Goal: Transaction & Acquisition: Purchase product/service

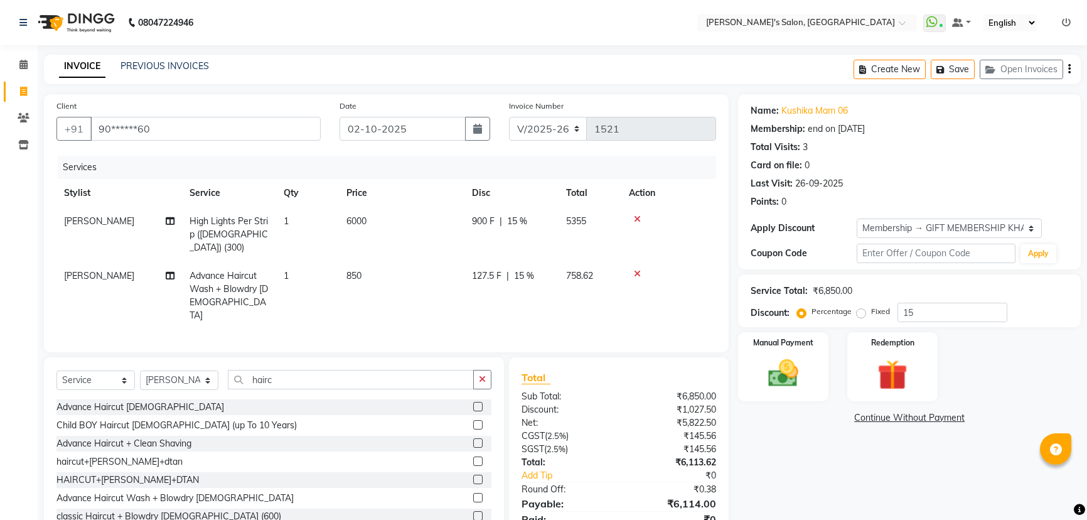
select select "7366"
select select "service"
select select "64321"
select select "1: Object"
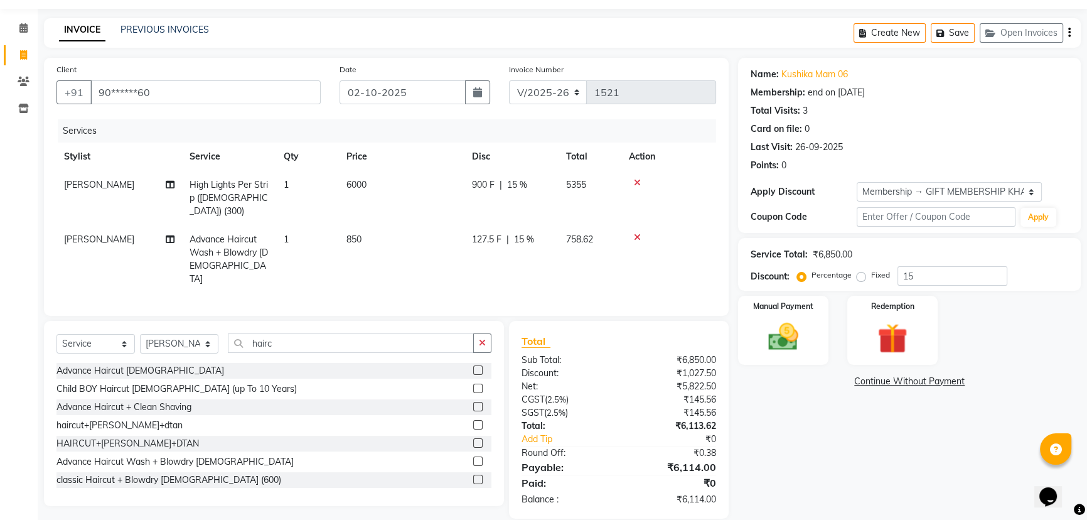
scroll to position [36, 0]
click at [810, 330] on div "Manual Payment" at bounding box center [783, 330] width 94 height 72
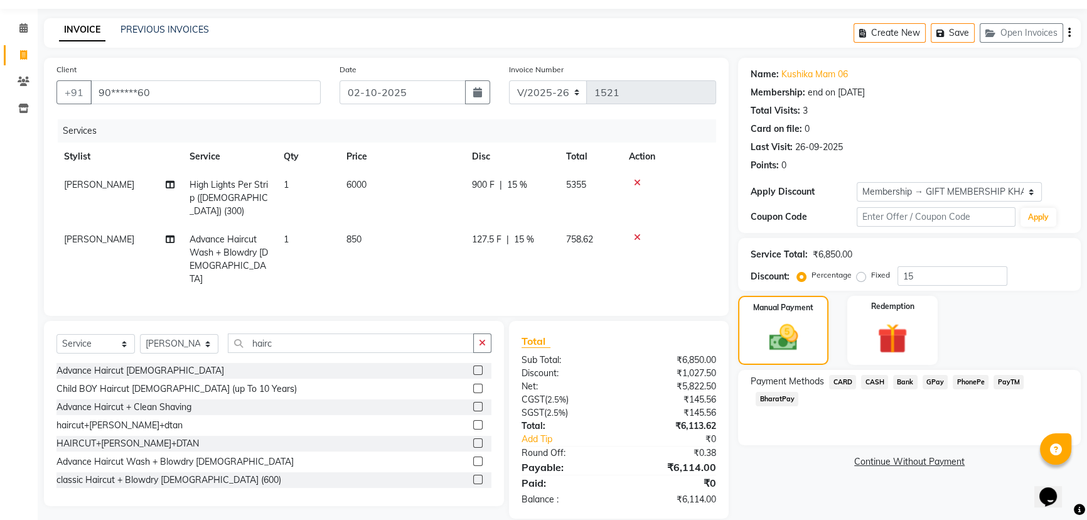
click at [1007, 383] on span "PayTM" at bounding box center [1009, 382] width 30 height 14
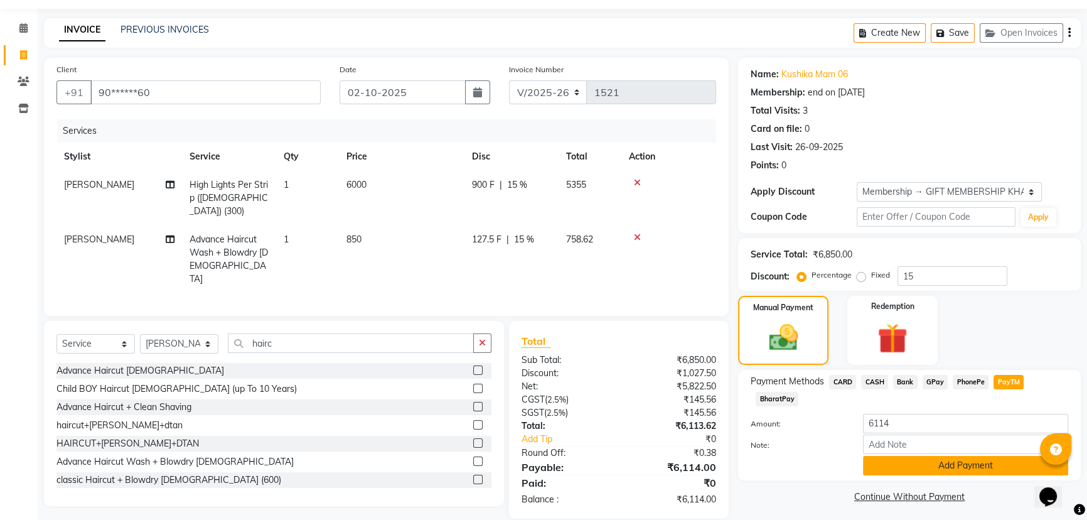
click at [902, 473] on button "Add Payment" at bounding box center [965, 465] width 205 height 19
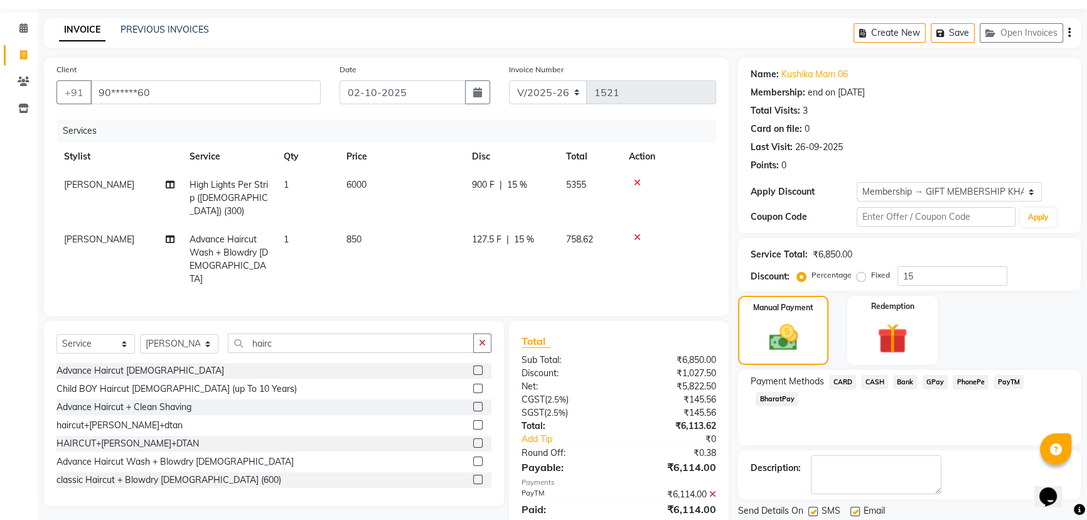
scroll to position [76, 0]
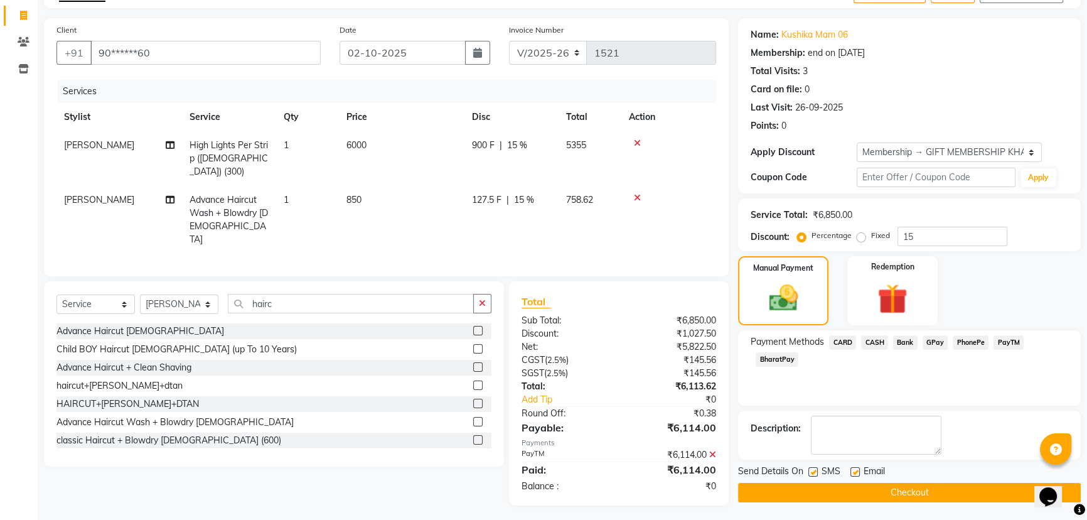
click at [923, 496] on button "Checkout" at bounding box center [909, 492] width 343 height 19
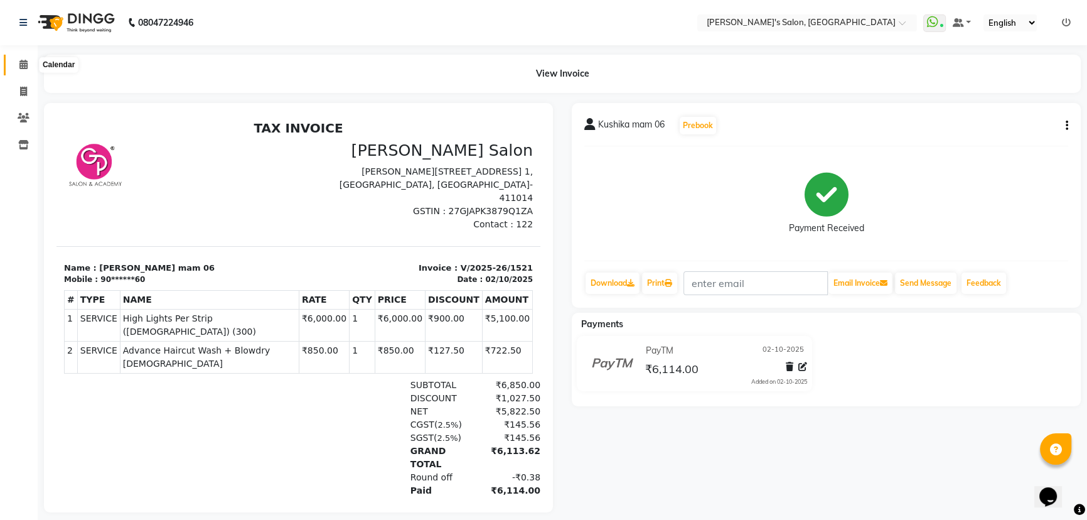
click at [24, 66] on icon at bounding box center [23, 64] width 8 height 9
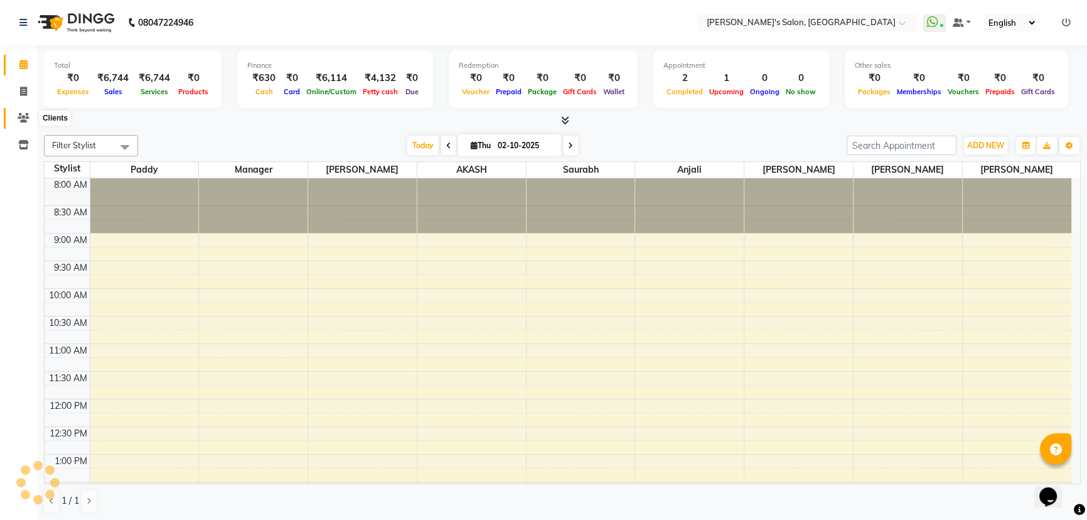
click at [30, 121] on span at bounding box center [24, 118] width 22 height 14
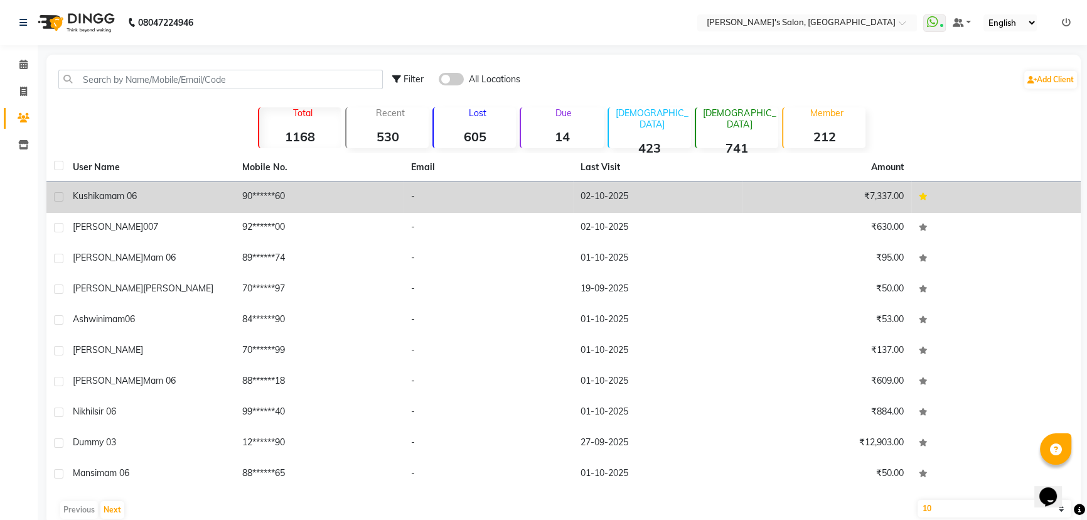
click at [270, 206] on td "90******60" at bounding box center [319, 197] width 169 height 31
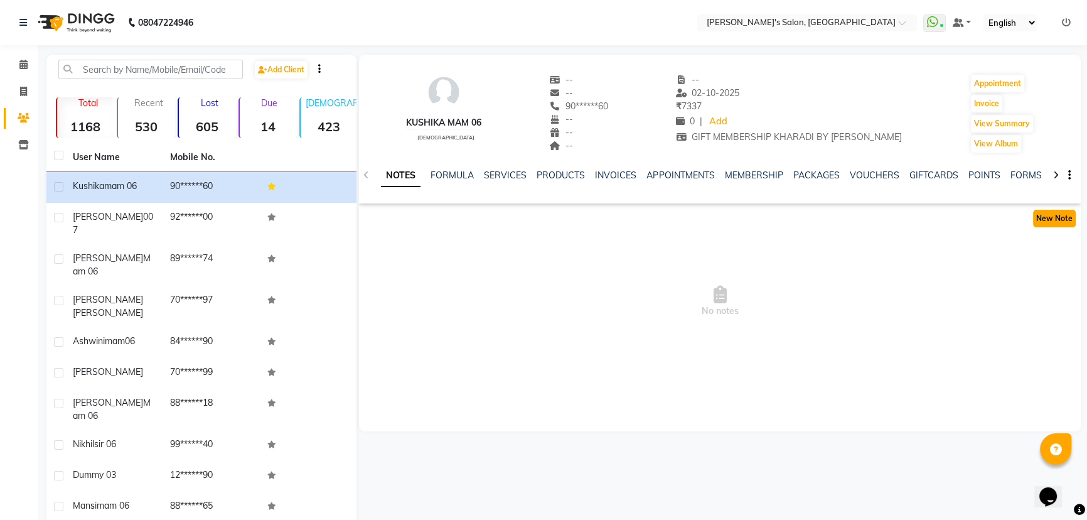
click at [1047, 216] on button "New Note" at bounding box center [1054, 219] width 43 height 18
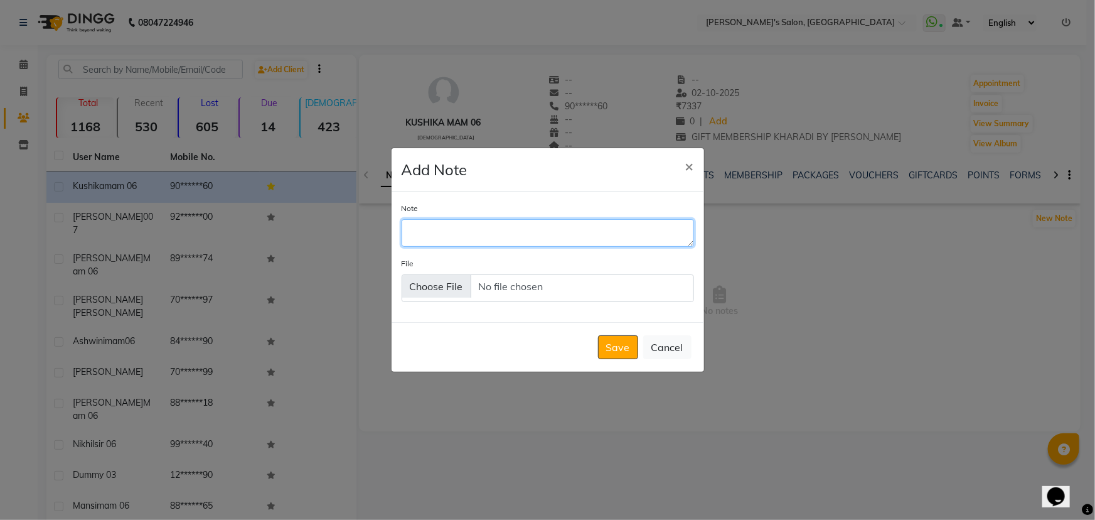
click at [455, 225] on textarea "Note" at bounding box center [548, 233] width 292 height 28
type textarea "2k series for lifting and 5.81 + 8.81"
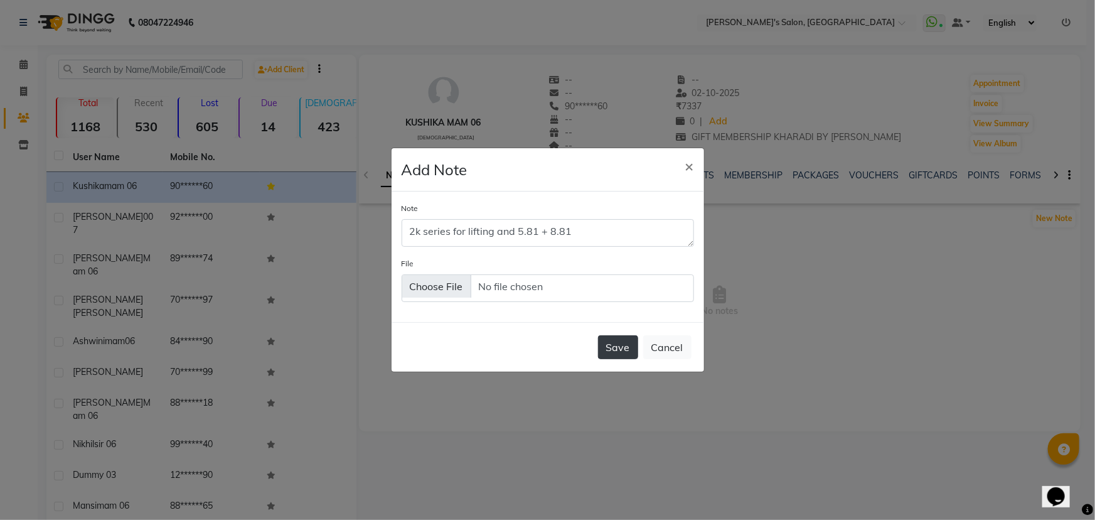
click at [611, 346] on button "Save" at bounding box center [618, 347] width 40 height 24
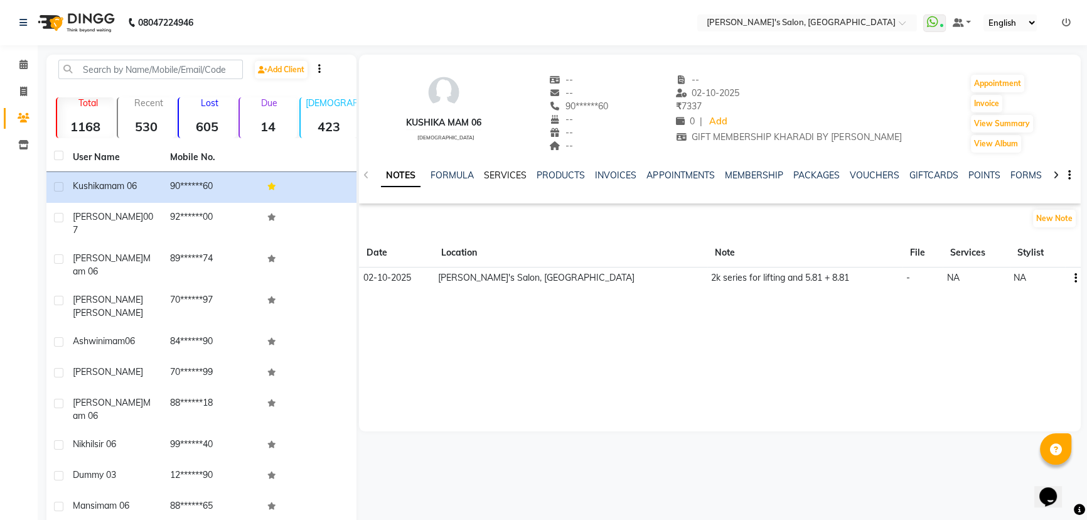
click at [516, 172] on link "SERVICES" at bounding box center [505, 174] width 43 height 11
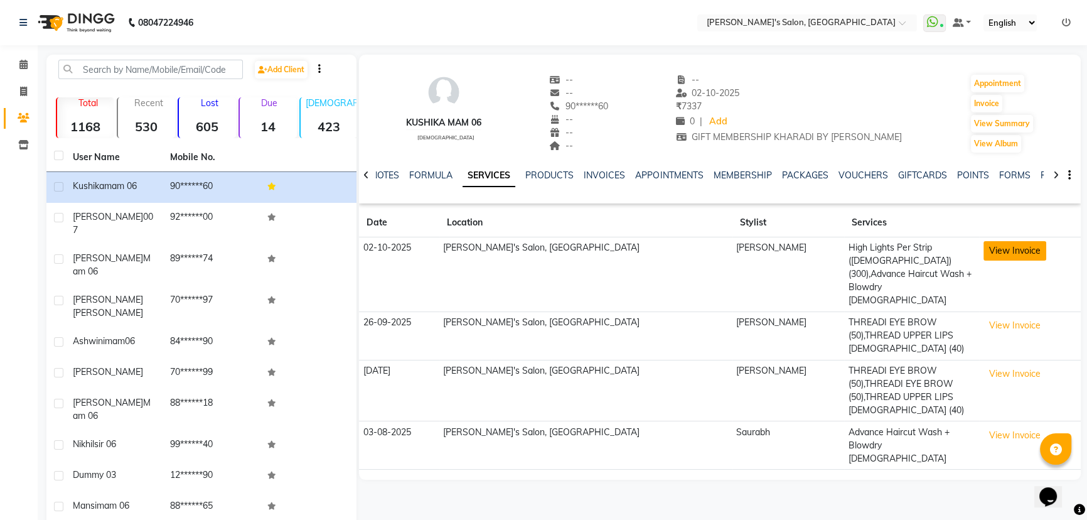
click at [983, 242] on button "View Invoice" at bounding box center [1014, 250] width 63 height 19
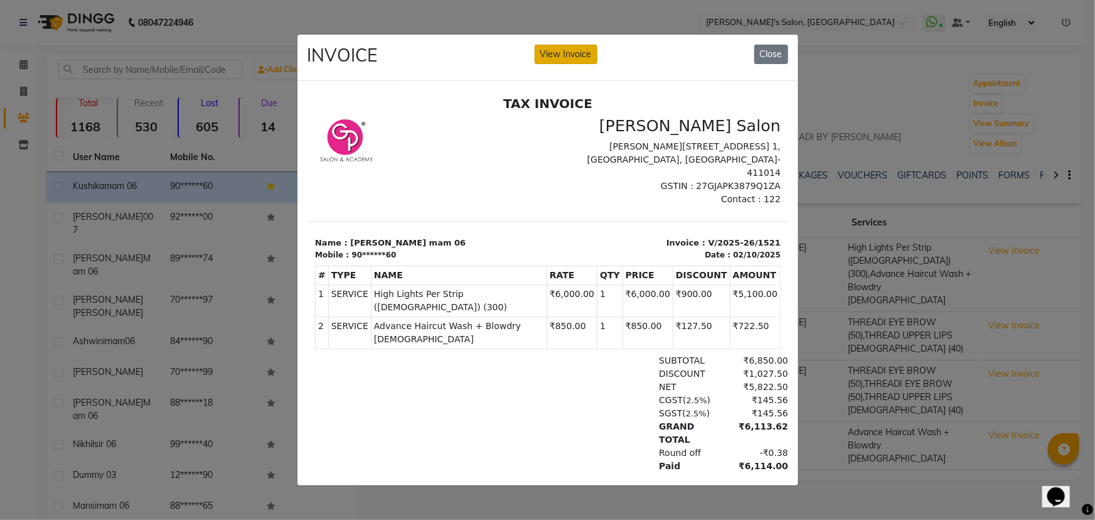
click at [571, 45] on button "View Invoice" at bounding box center [566, 54] width 63 height 19
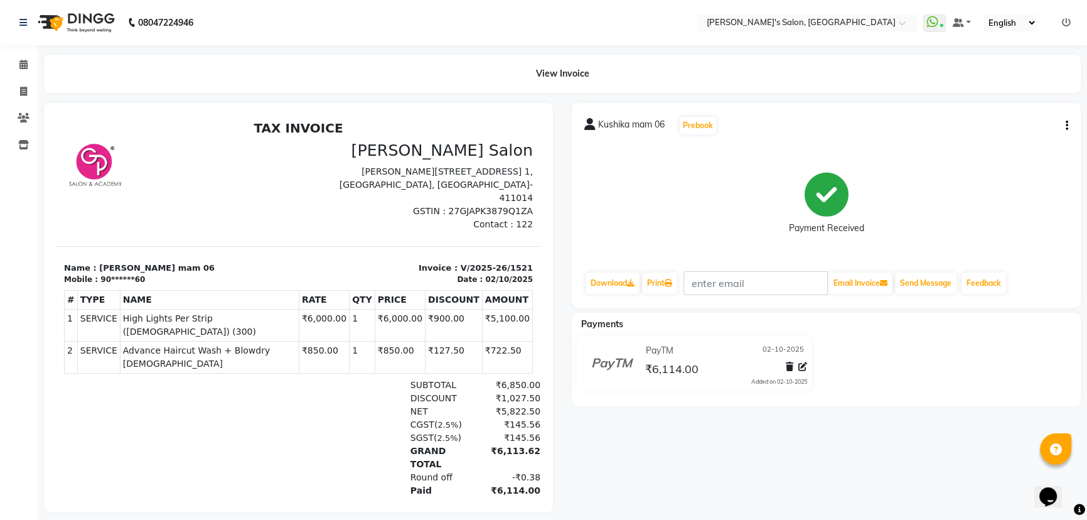
click at [1061, 122] on button "button" at bounding box center [1065, 125] width 8 height 13
click at [988, 111] on div "Split Service Amount" at bounding box center [1004, 118] width 86 height 16
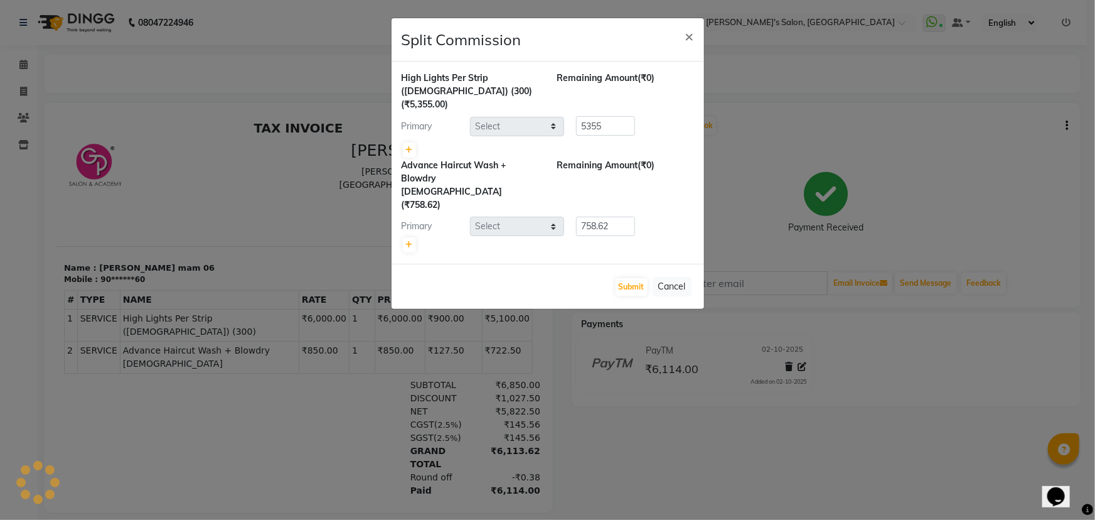
select select "64321"
click at [670, 48] on div "Split Commission ×" at bounding box center [548, 39] width 313 height 43
click at [678, 44] on button "×" at bounding box center [689, 35] width 29 height 35
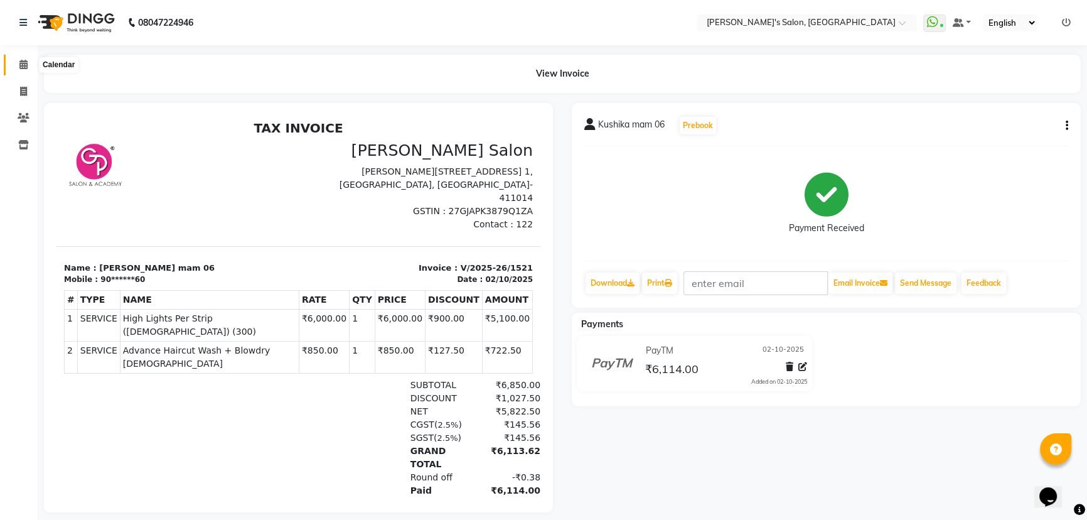
click at [26, 68] on icon at bounding box center [23, 64] width 8 height 9
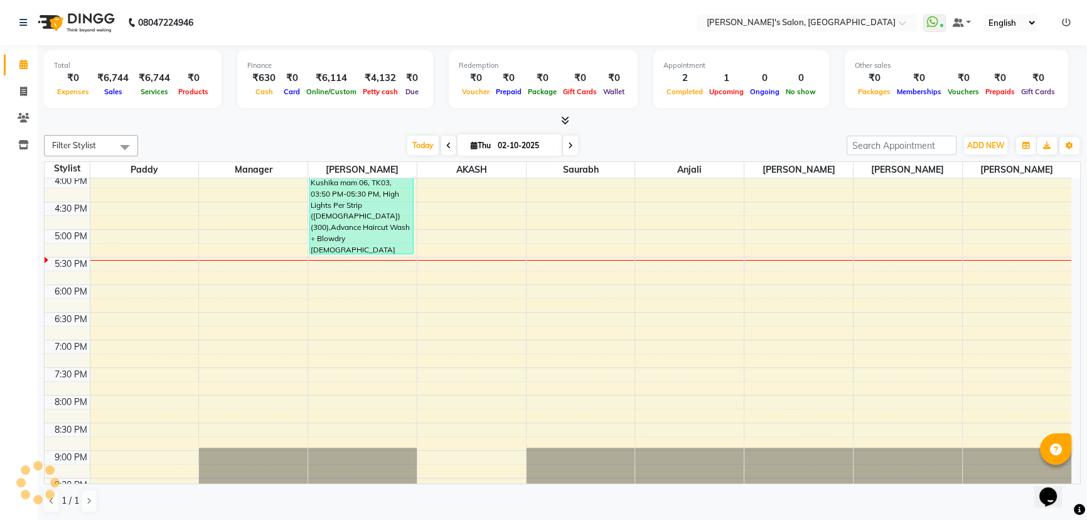
scroll to position [477, 0]
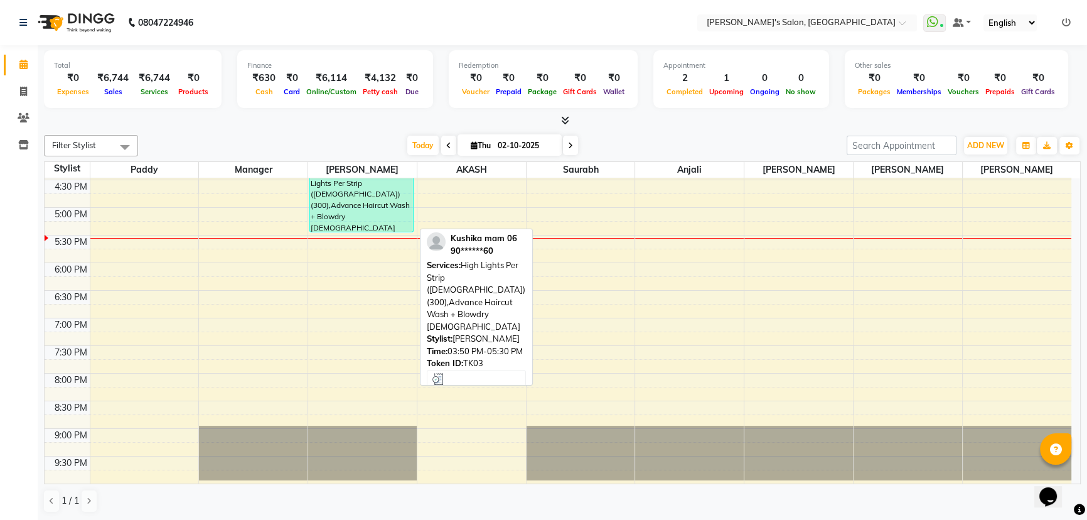
click at [372, 215] on div "Kushika mam 06, TK03, 03:50 PM-05:30 PM, High Lights Per Strip (female) (300),A…" at bounding box center [361, 187] width 103 height 90
select select "3"
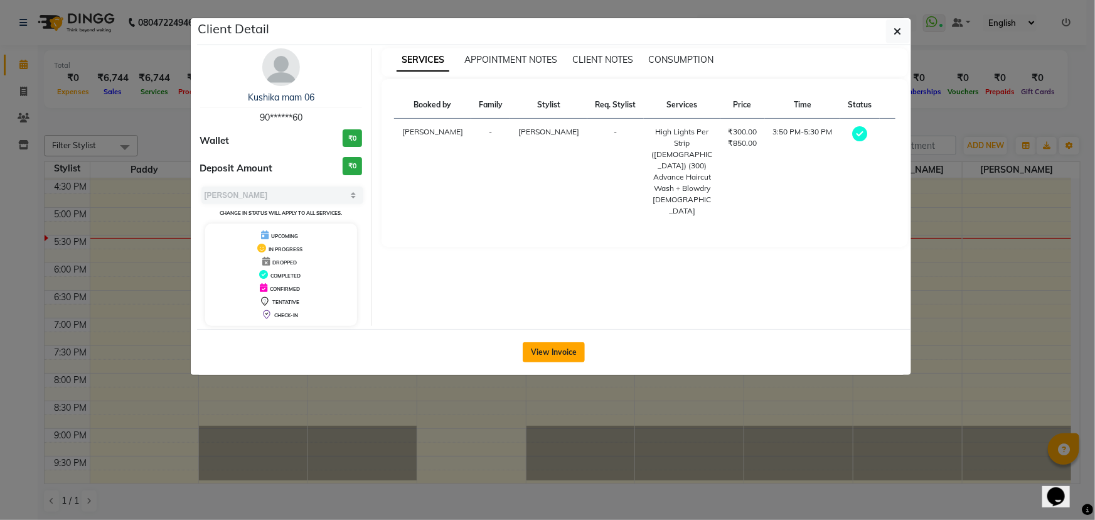
click at [562, 342] on button "View Invoice" at bounding box center [554, 352] width 62 height 20
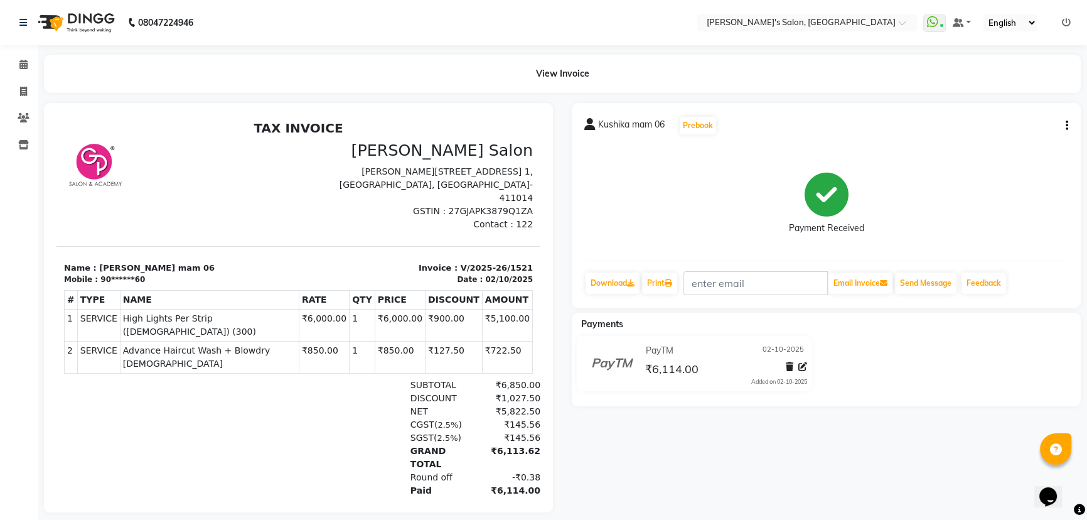
click at [1068, 123] on div "Kushika mam 06 Prebook Payment Received Download Print Email Invoice Send Messa…" at bounding box center [826, 205] width 509 height 205
click at [1066, 126] on icon "button" at bounding box center [1067, 126] width 3 height 1
click at [998, 148] on div "Edit Invoice" at bounding box center [1004, 149] width 86 height 16
select select "service"
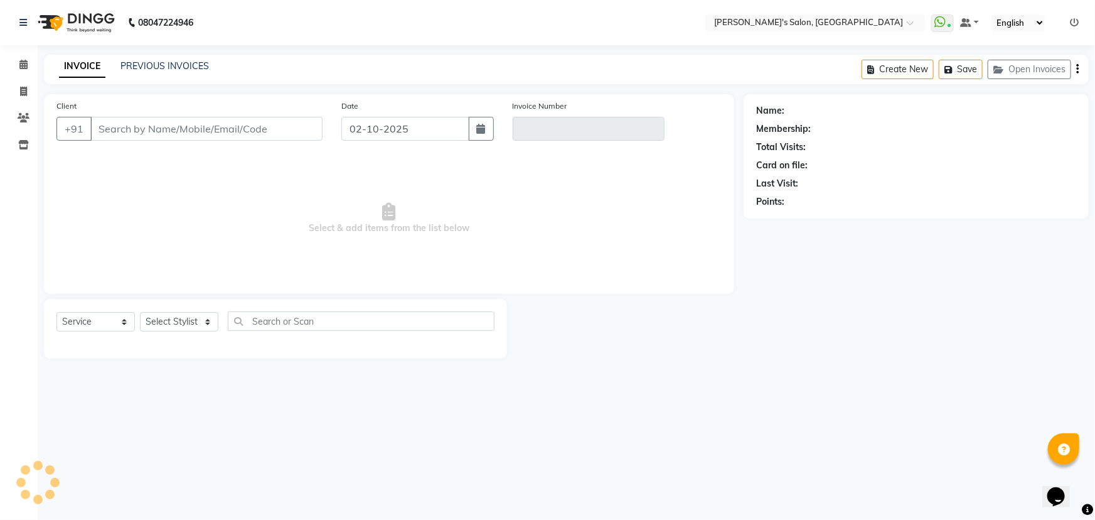
type input "90******60"
type input "V/2025-26/1521"
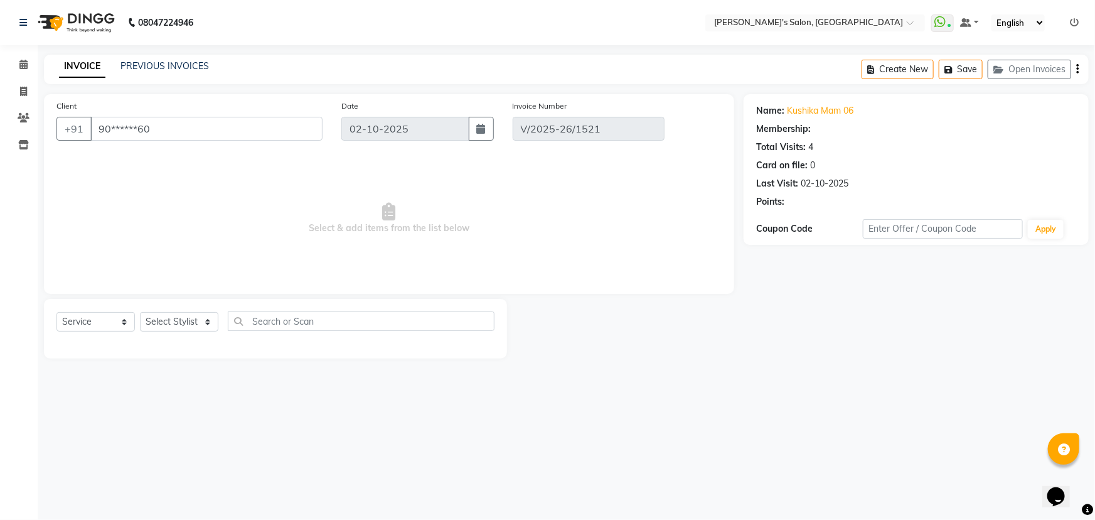
select select "1: Object"
select select "select"
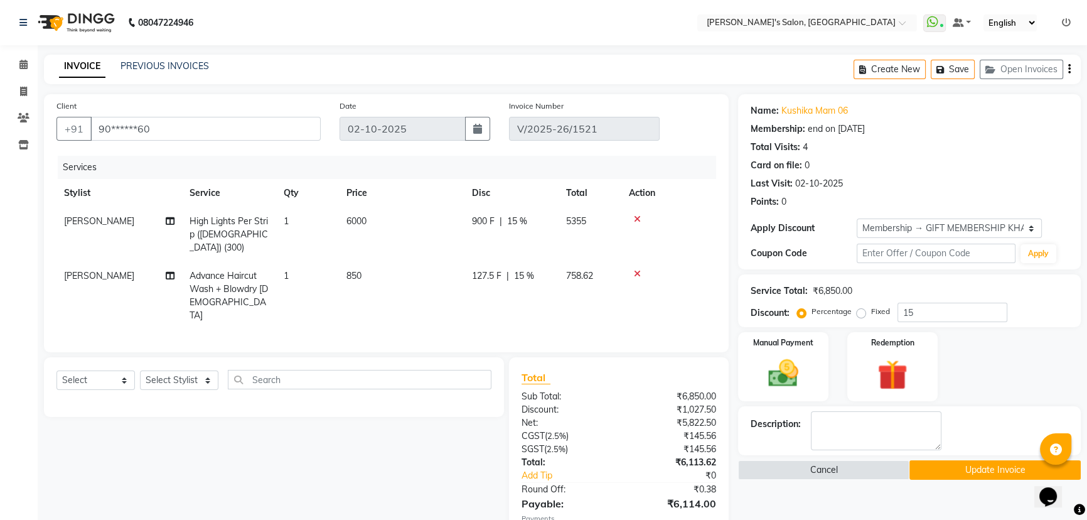
click at [87, 214] on td "[PERSON_NAME]" at bounding box center [119, 234] width 126 height 55
select select "64321"
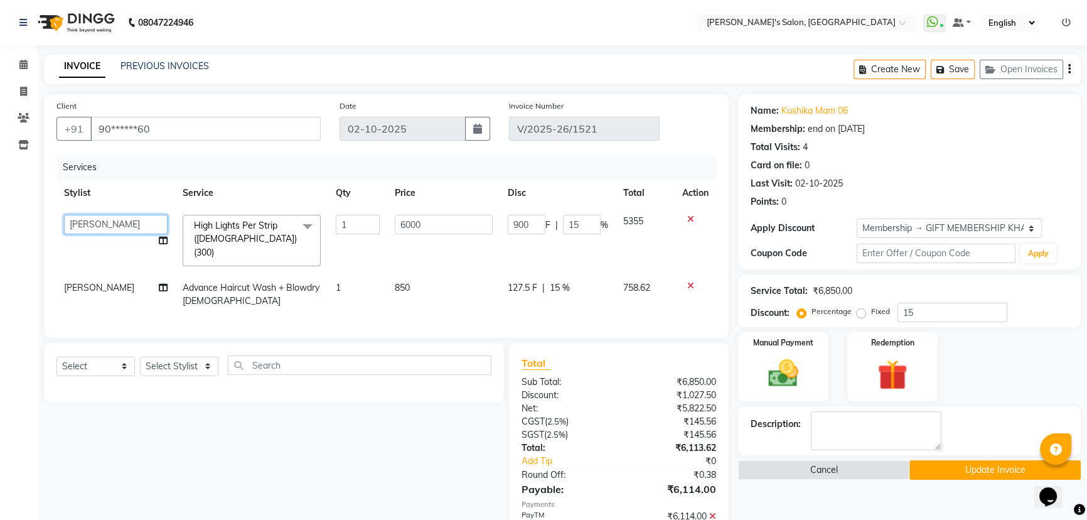
click at [90, 220] on select "AKASH [PERSON_NAME] [PERSON_NAME] Manager [PERSON_NAME] [PERSON_NAME]" at bounding box center [116, 224] width 104 height 19
select select "67670"
click at [107, 274] on td "[PERSON_NAME]" at bounding box center [115, 294] width 119 height 41
select select "64321"
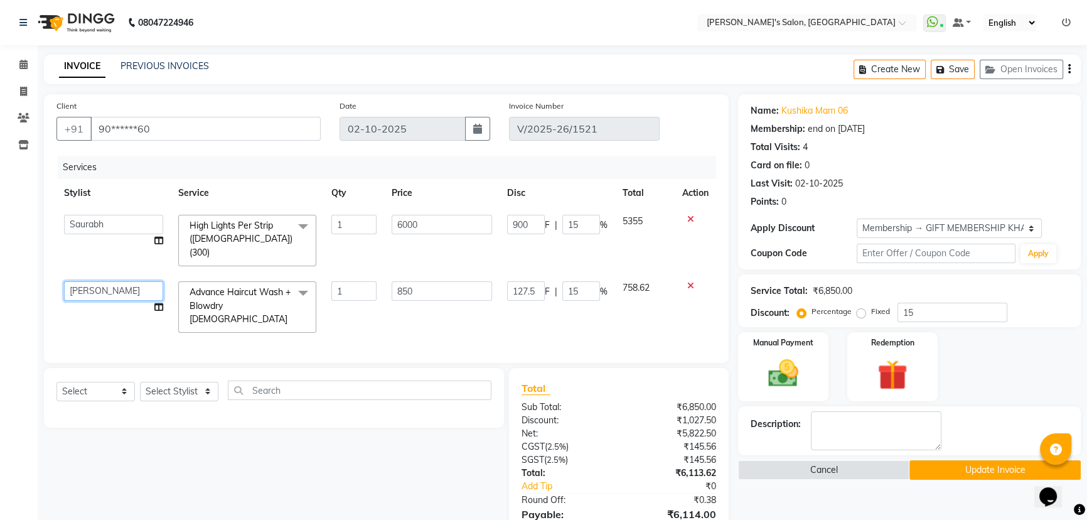
click at [107, 281] on select "AKASH [PERSON_NAME] [PERSON_NAME] Manager [PERSON_NAME] [PERSON_NAME]" at bounding box center [113, 290] width 99 height 19
select select "67670"
click at [943, 464] on button "Update Invoice" at bounding box center [994, 469] width 171 height 19
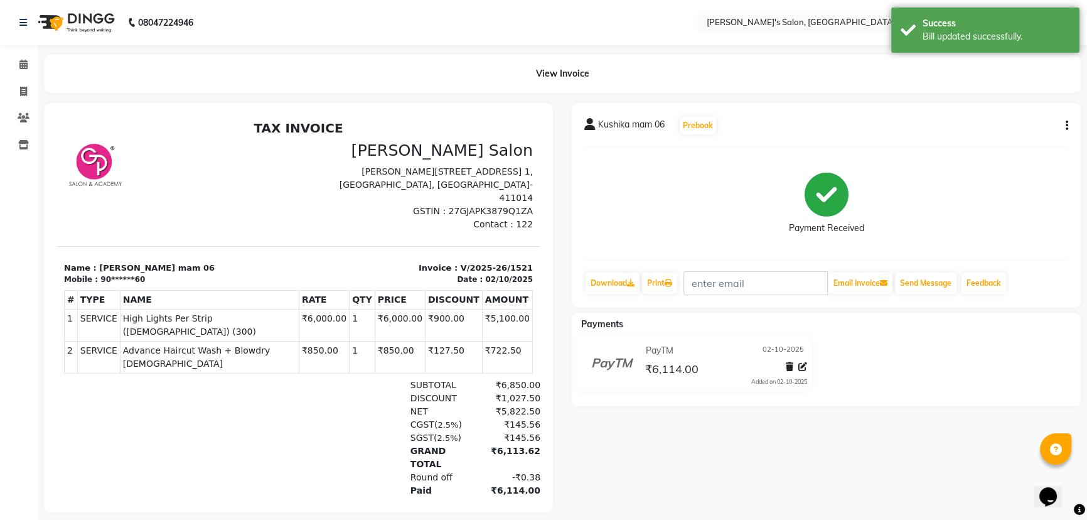
click at [1066, 126] on icon "button" at bounding box center [1067, 126] width 3 height 1
click at [997, 117] on div "Split Service Amount" at bounding box center [1004, 118] width 86 height 16
select select "67670"
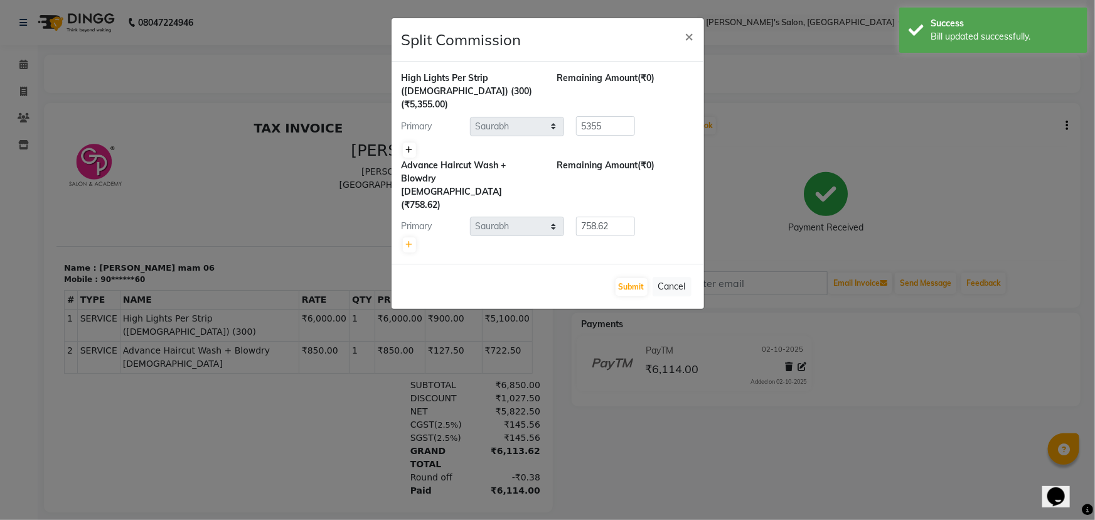
click at [410, 146] on icon at bounding box center [409, 150] width 7 height 8
type input "2677.5"
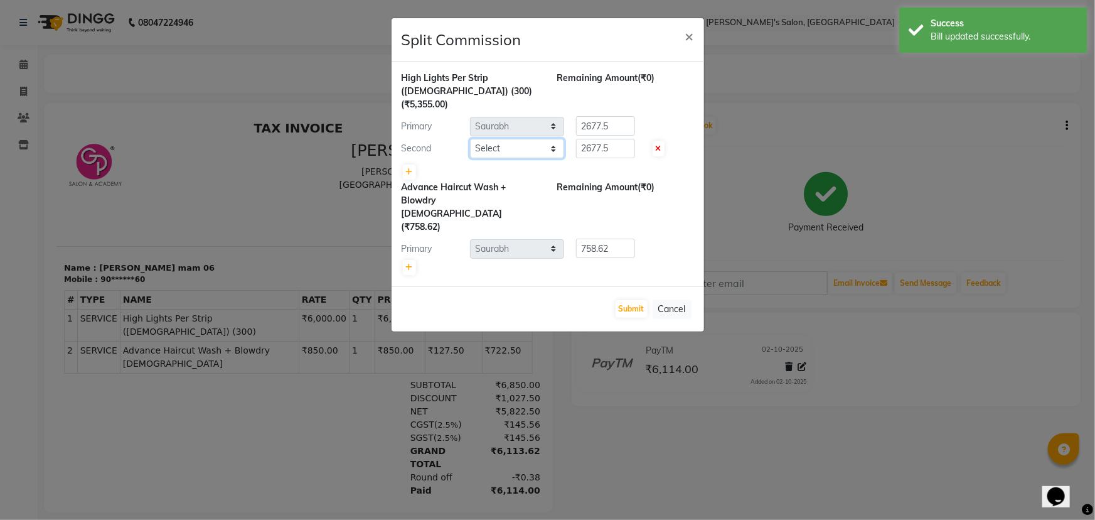
click at [503, 139] on select "Select AKASH ANIL KONDHAMANGALE Anjali KOMAL GANGURDE Manager Paddy pavan Saura…" at bounding box center [517, 148] width 94 height 19
select select "44199"
click at [470, 139] on select "Select AKASH ANIL KONDHAMANGALE Anjali KOMAL GANGURDE Manager Paddy pavan Saura…" at bounding box center [517, 148] width 94 height 19
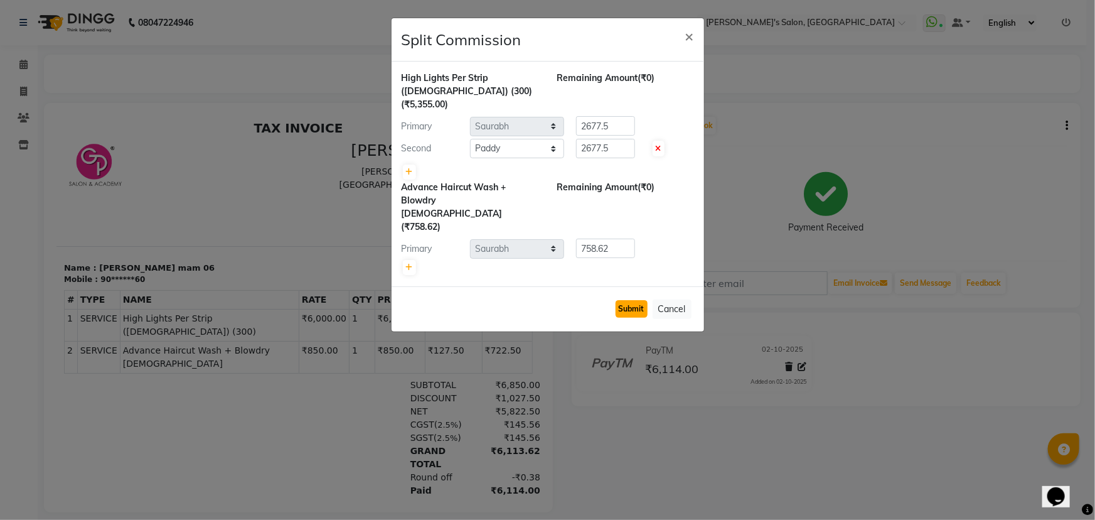
click at [626, 300] on button "Submit" at bounding box center [632, 309] width 32 height 18
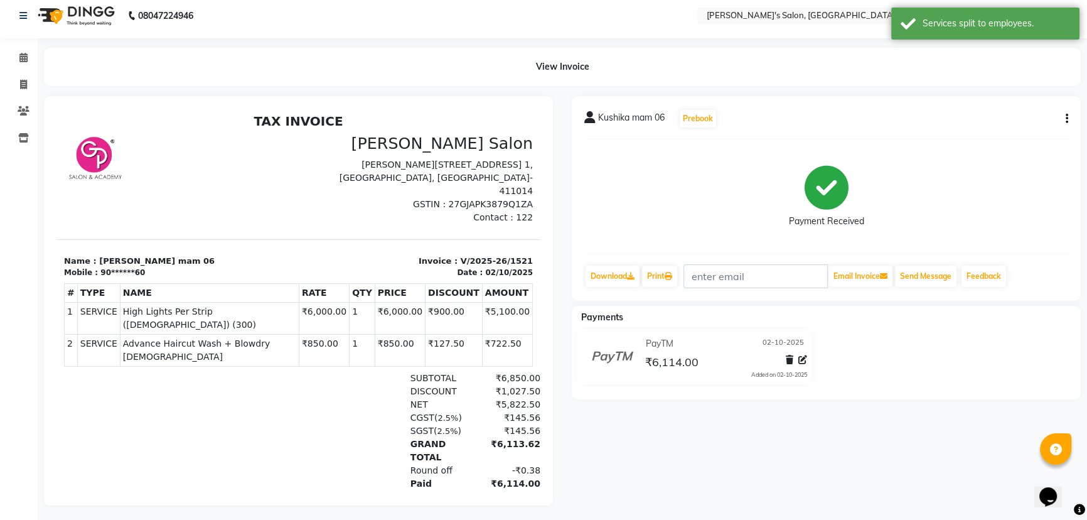
scroll to position [19, 0]
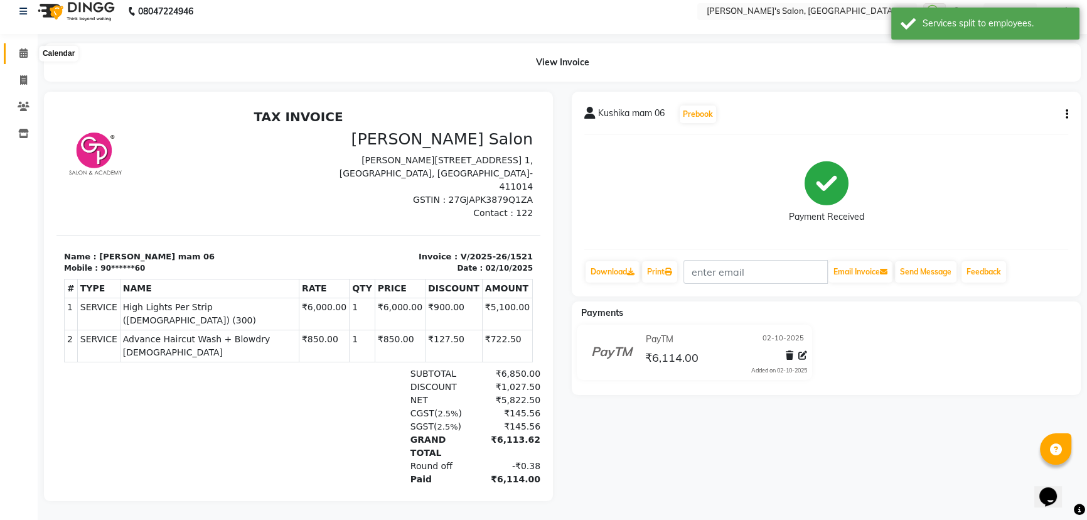
click at [25, 49] on icon at bounding box center [23, 52] width 8 height 9
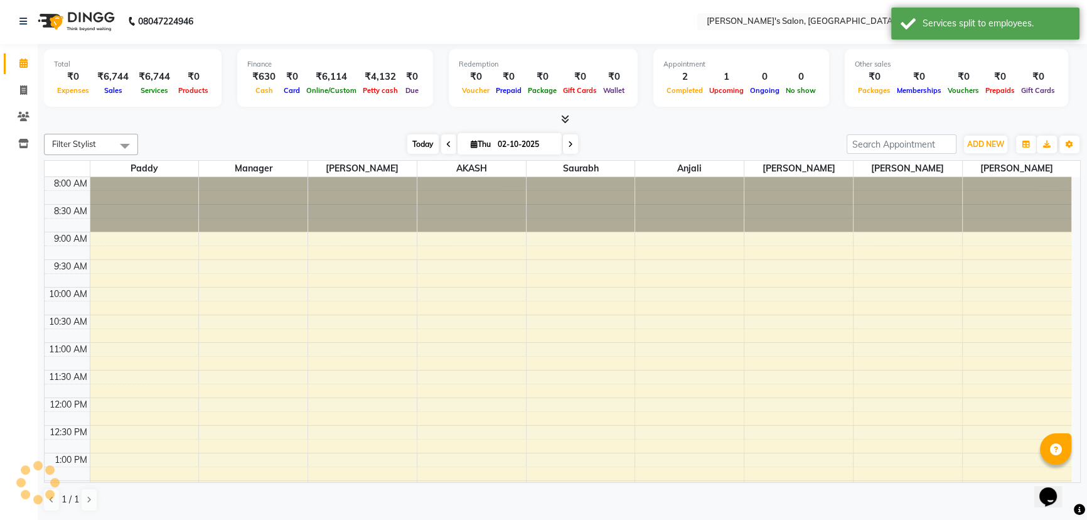
click at [412, 137] on span "Today" at bounding box center [422, 143] width 31 height 19
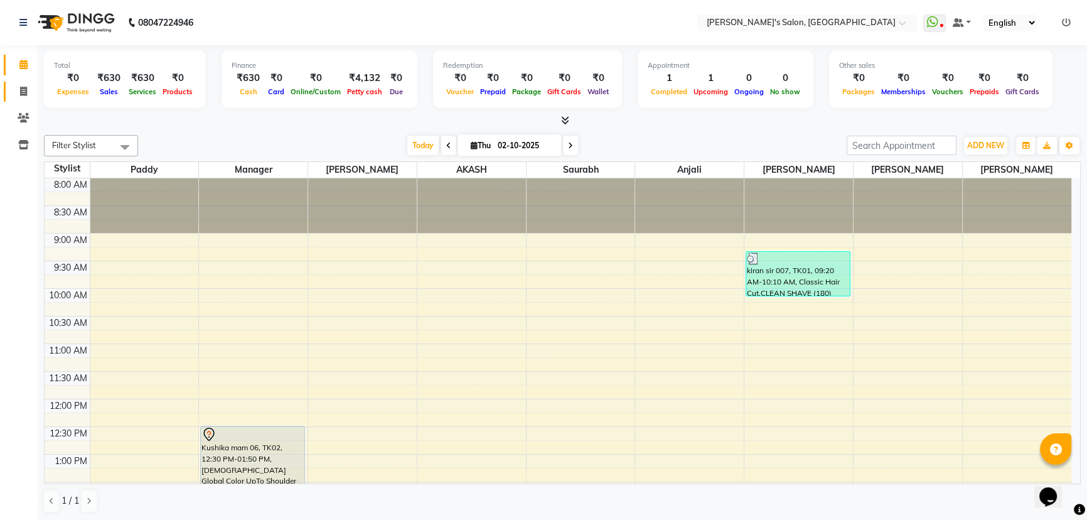
click at [18, 93] on span at bounding box center [24, 92] width 22 height 14
select select "service"
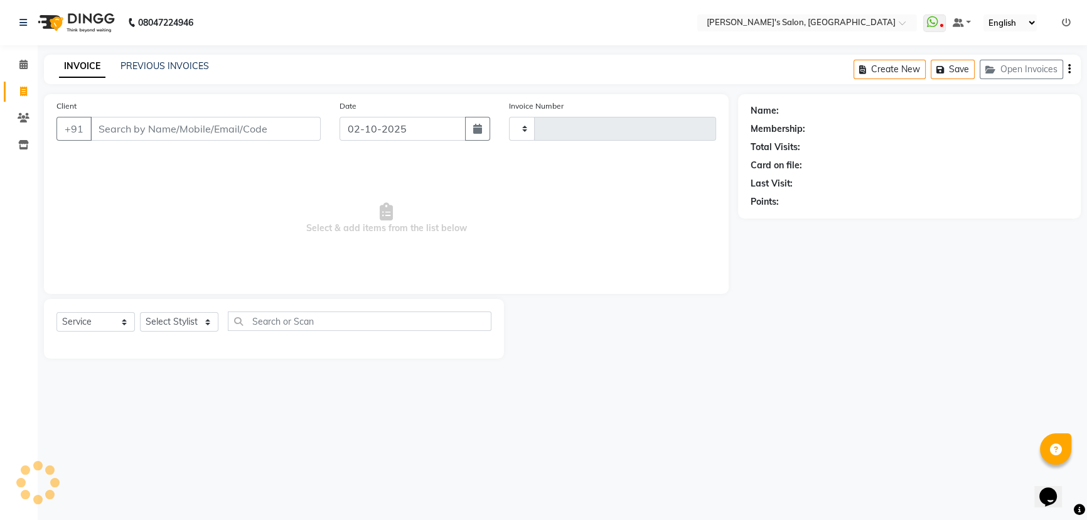
type input "1521"
select select "7366"
click at [1023, 63] on button "Open Invoices" at bounding box center [1029, 69] width 83 height 19
click at [1020, 64] on button "Open Invoices" at bounding box center [1029, 69] width 83 height 19
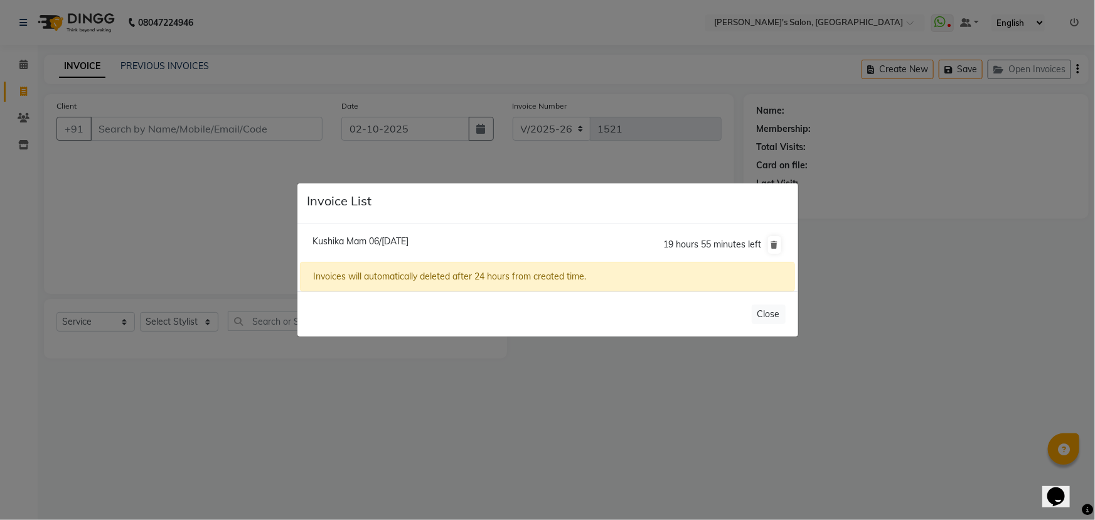
click at [385, 236] on span "Kushika Mam 06/[DATE]" at bounding box center [361, 240] width 96 height 11
type input "90******60"
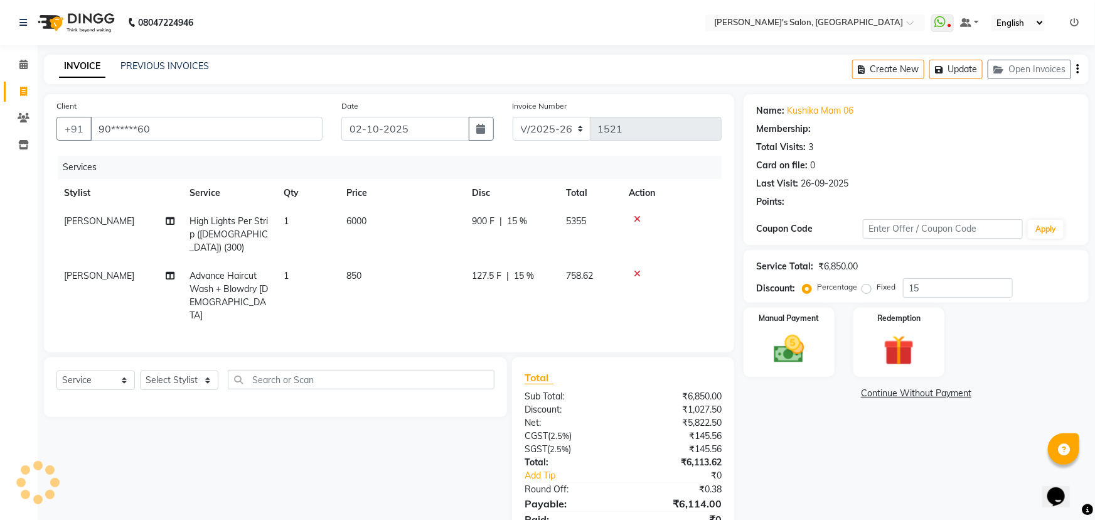
type input "0"
select select "1: Object"
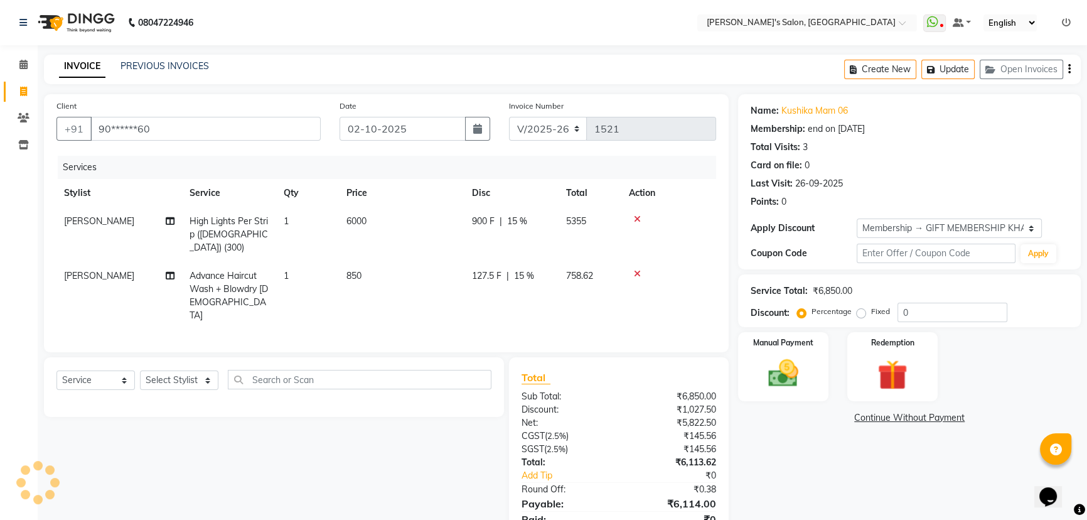
type input "15"
click at [91, 223] on td "[PERSON_NAME]" at bounding box center [119, 234] width 126 height 55
select select "64321"
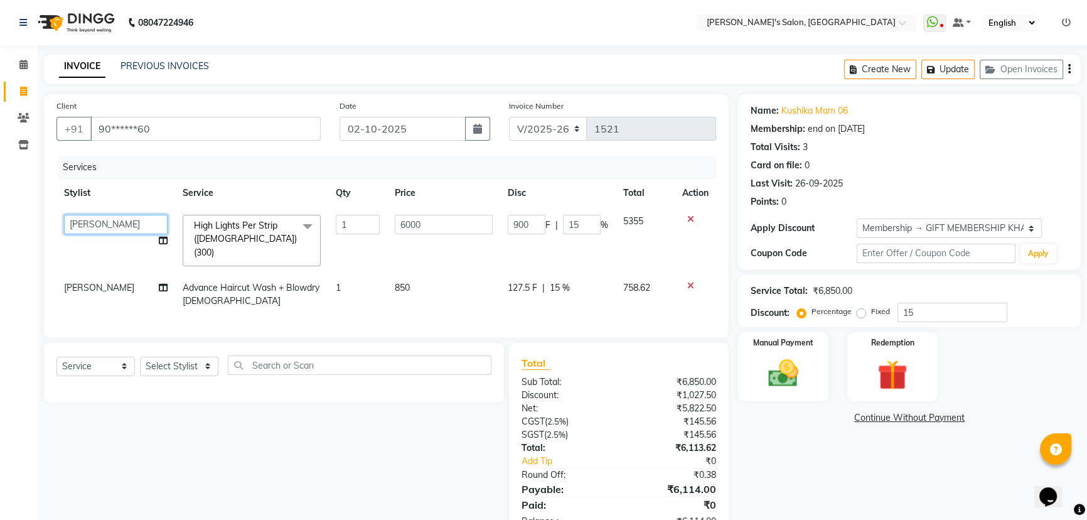
click at [91, 223] on select "AKASH [PERSON_NAME] [PERSON_NAME] Manager [PERSON_NAME] [PERSON_NAME]" at bounding box center [116, 224] width 104 height 19
select select "67670"
click at [105, 282] on td "[PERSON_NAME]" at bounding box center [115, 294] width 119 height 41
select select "64321"
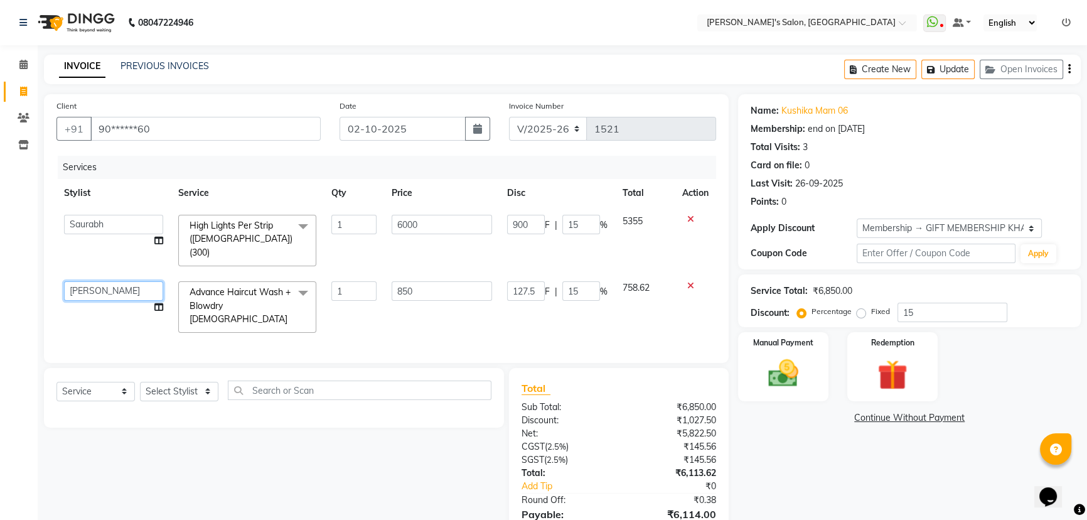
click at [105, 281] on select "AKASH [PERSON_NAME] [PERSON_NAME] Manager [PERSON_NAME] [PERSON_NAME]" at bounding box center [113, 290] width 99 height 19
select select "67670"
click at [779, 447] on div "Name: [PERSON_NAME] 06 Membership: end on [DATE] Total Visits: 3 Card on file: …" at bounding box center [914, 329] width 352 height 471
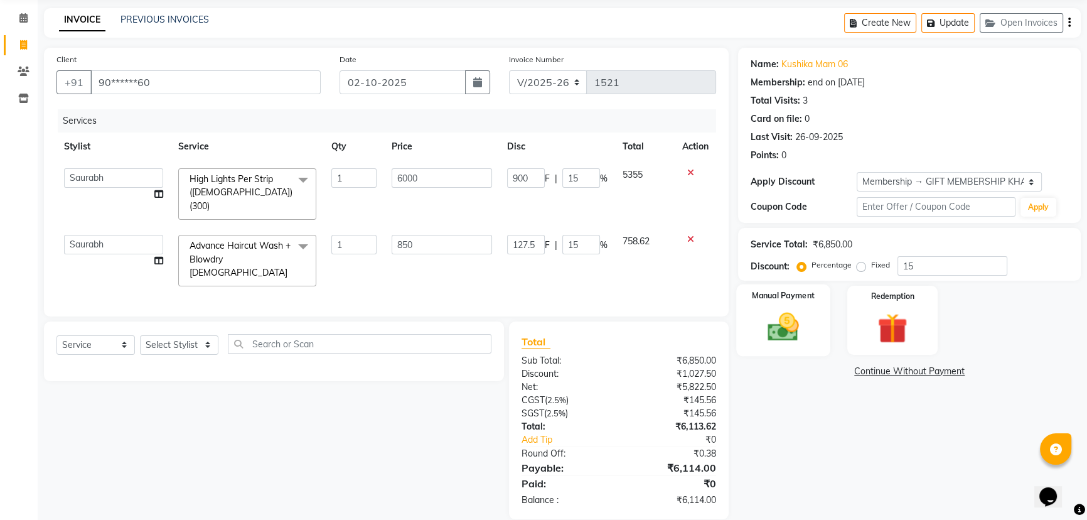
click at [774, 314] on img at bounding box center [783, 327] width 51 height 36
